Goal: Check status: Check status

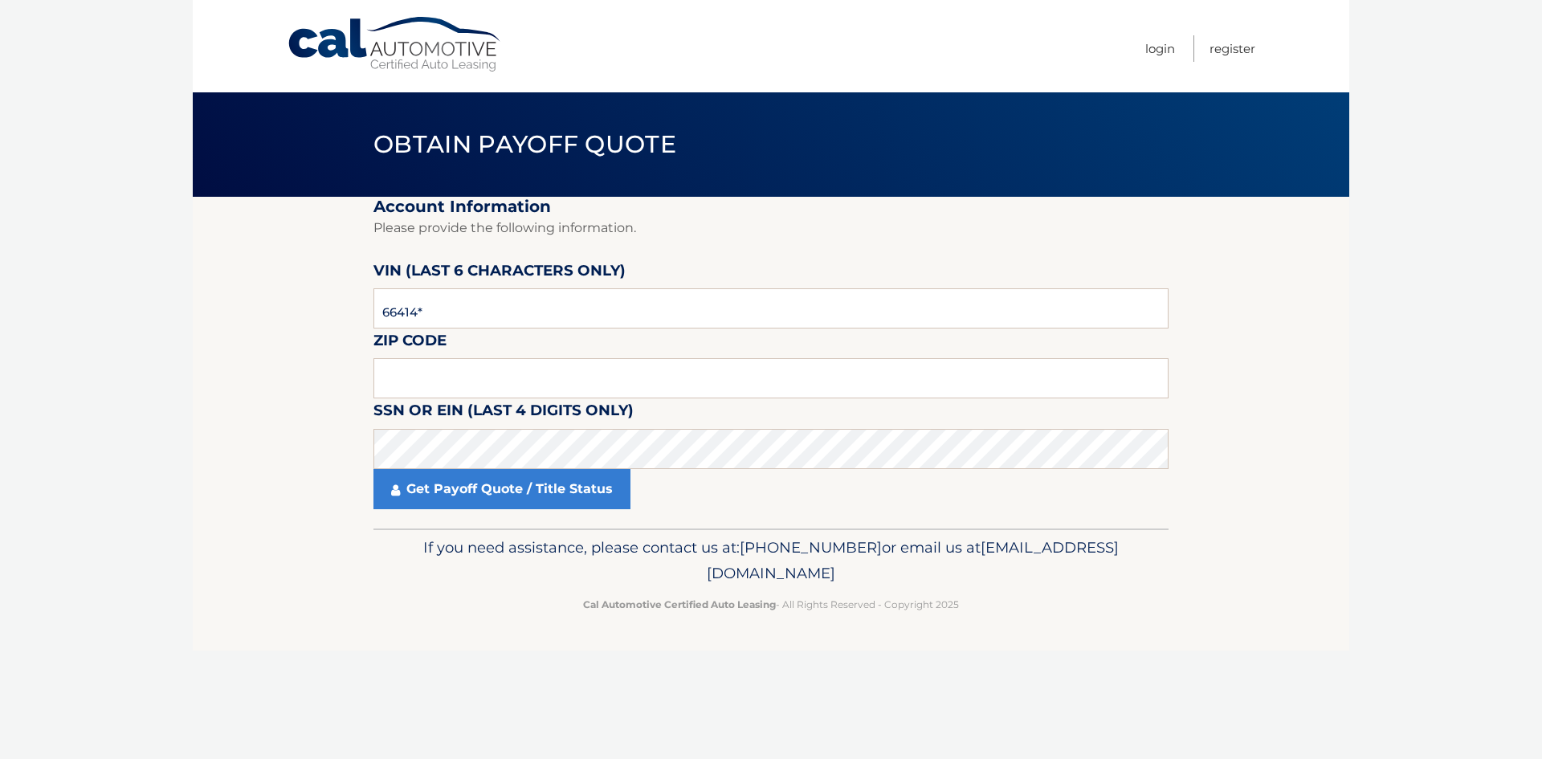
type input "664149"
type input "07730"
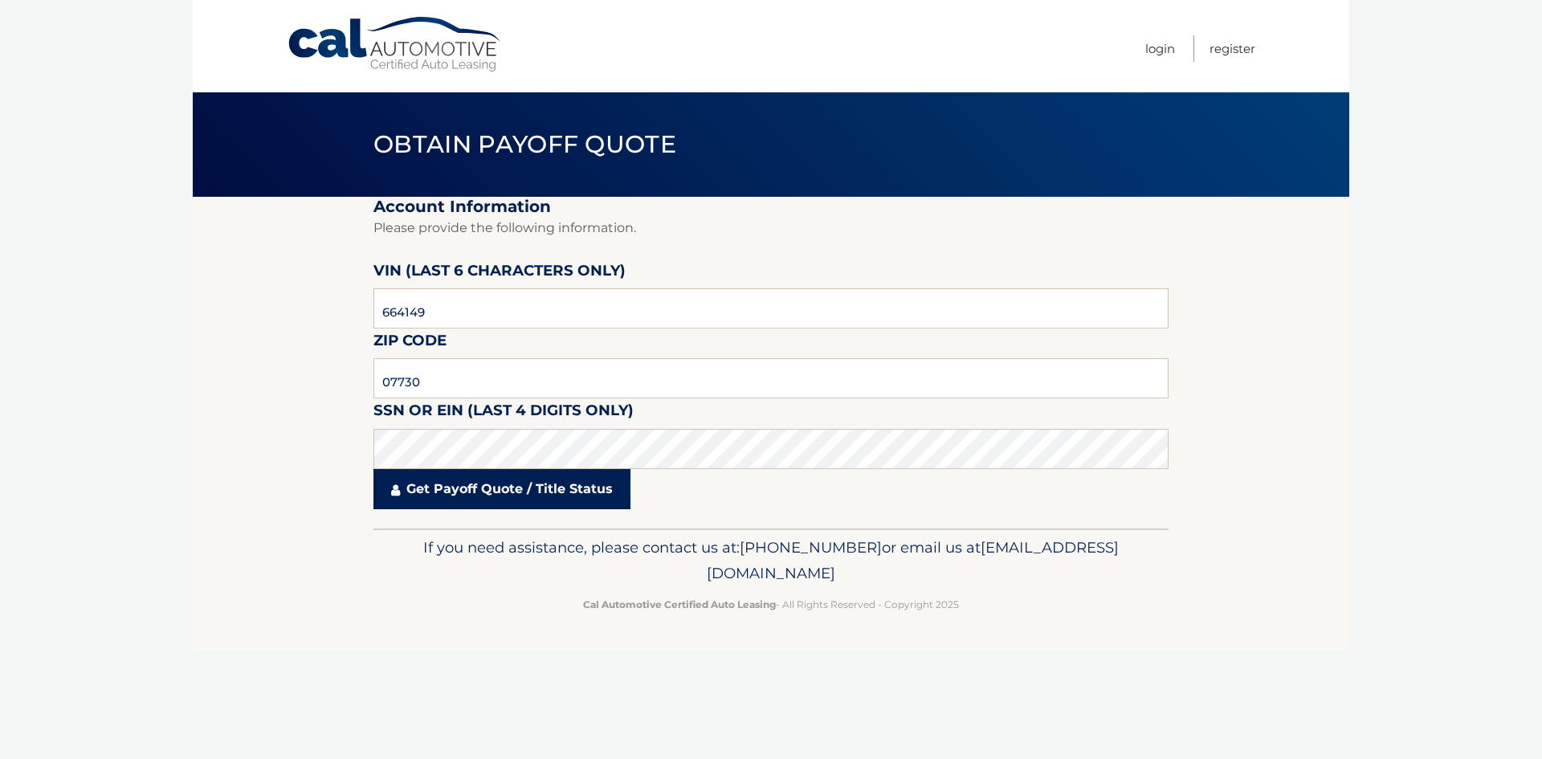
click at [512, 487] on link "Get Payoff Quote / Title Status" at bounding box center [501, 489] width 257 height 40
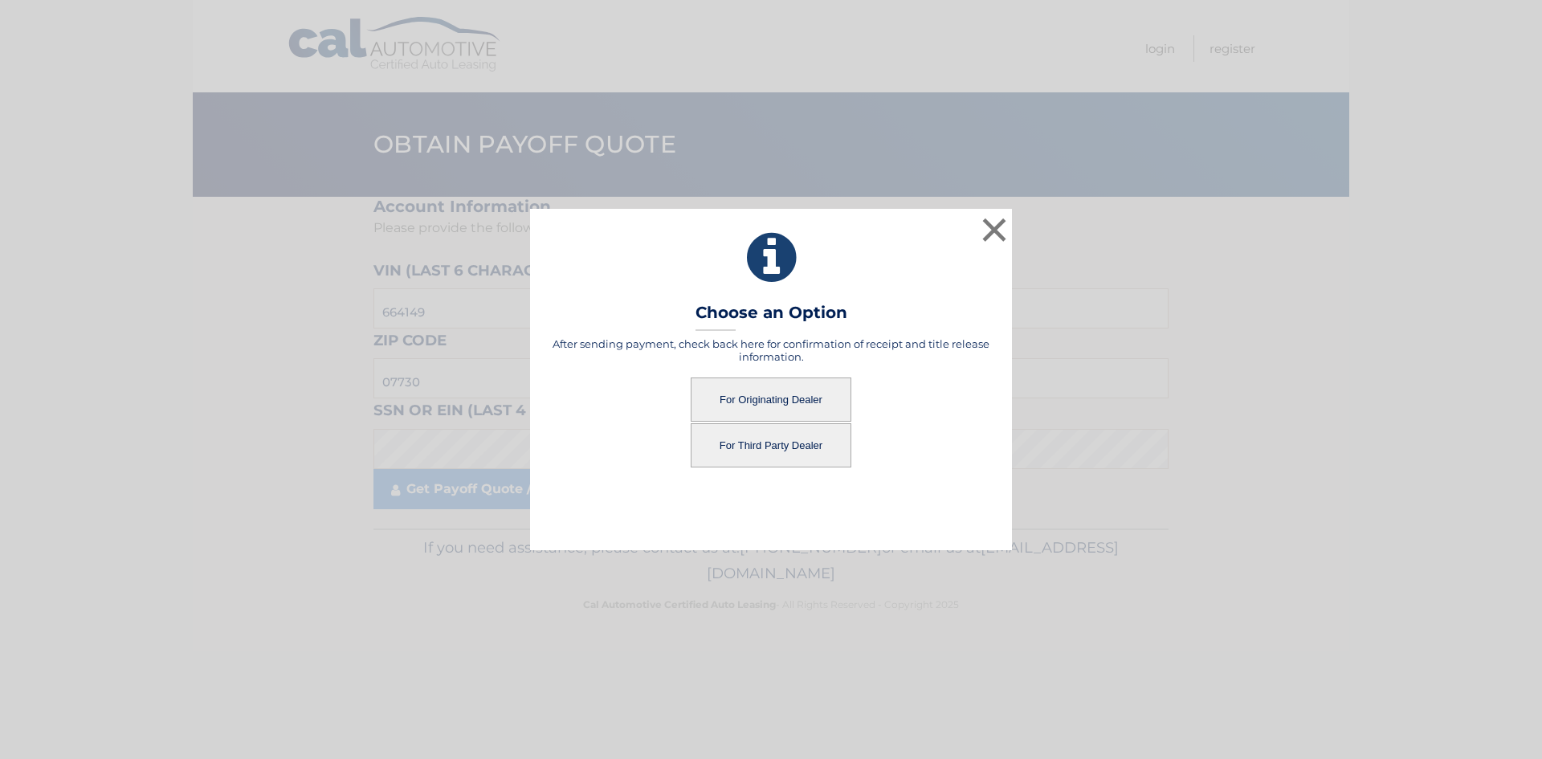
click at [777, 387] on button "For Originating Dealer" at bounding box center [771, 399] width 161 height 44
click at [787, 399] on button "For Originating Dealer" at bounding box center [771, 399] width 161 height 44
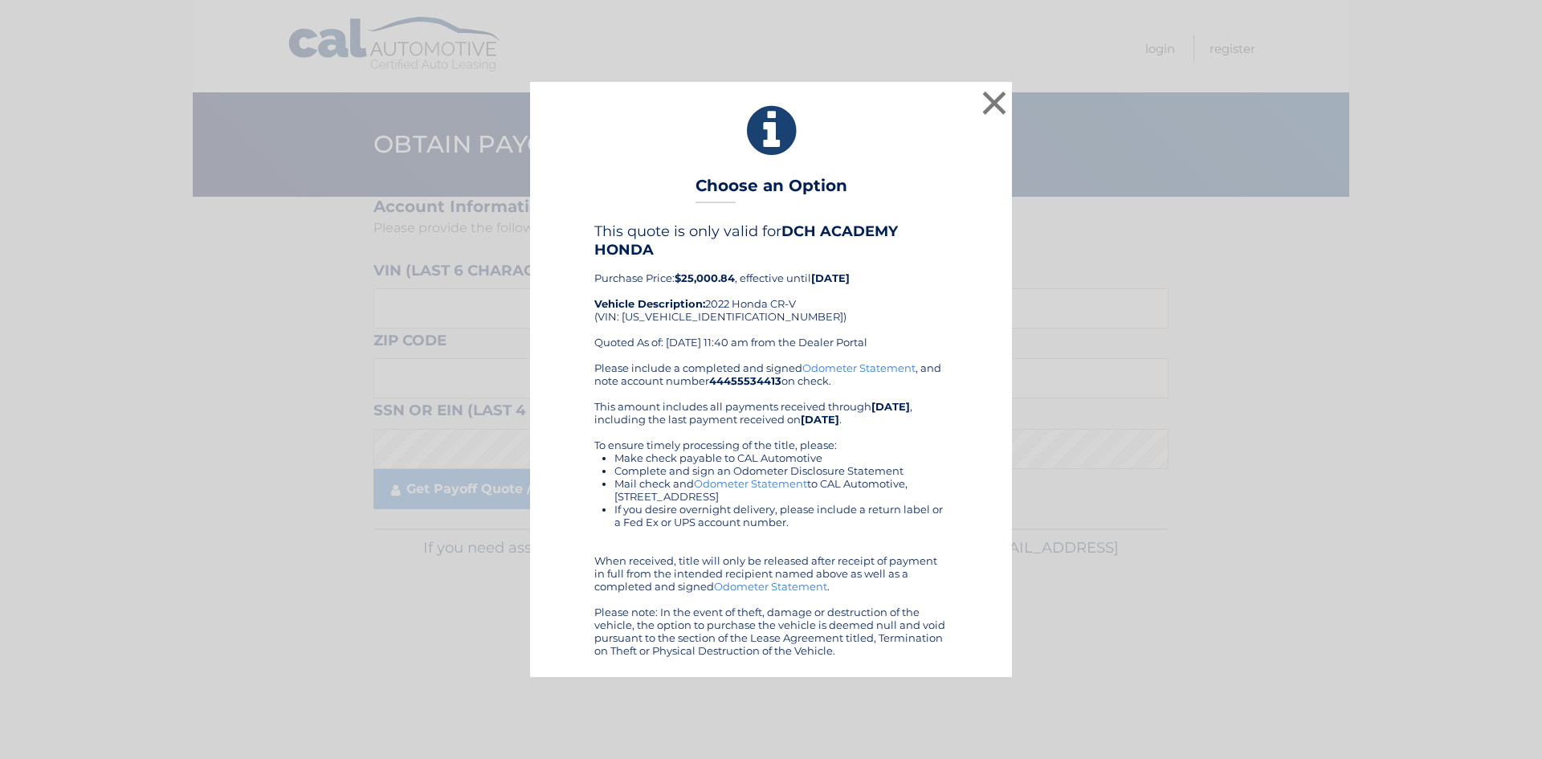
drag, startPoint x: 663, startPoint y: 169, endPoint x: 899, endPoint y: 653, distance: 537.6
click at [899, 653] on div "× Choose an Option This quote is only valid for DCH ACADEMY HONDA Purchase Pric…" at bounding box center [771, 379] width 482 height 594
click at [850, 319] on div "This quote is only valid for DCH ACADEMY HONDA Purchase Price: $25,000.84 , eff…" at bounding box center [770, 291] width 353 height 138
